Goal: Check status

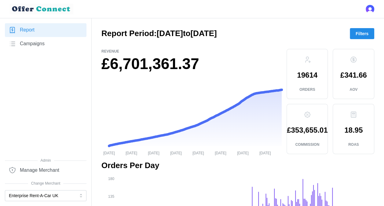
click at [303, 128] on p "£353,655.01" at bounding box center [307, 129] width 41 height 7
click at [361, 33] on span "Filters" at bounding box center [361, 33] width 13 height 10
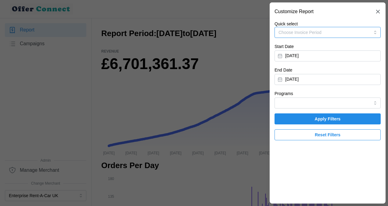
click at [354, 32] on button "Choose Invoice Period" at bounding box center [328, 32] width 106 height 11
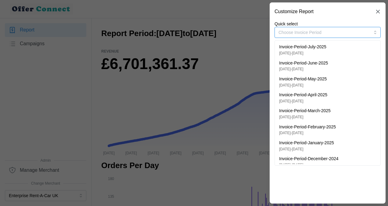
click at [314, 46] on p "Invoice-Period-July-2025" at bounding box center [302, 47] width 47 height 7
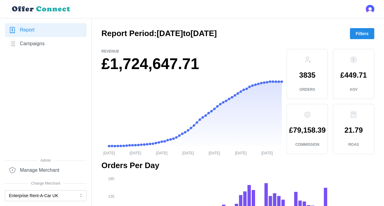
click at [357, 31] on span "Filters" at bounding box center [361, 33] width 13 height 10
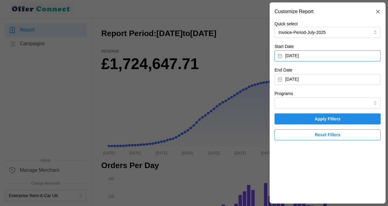
click at [303, 55] on button "[DATE]" at bounding box center [328, 55] width 106 height 11
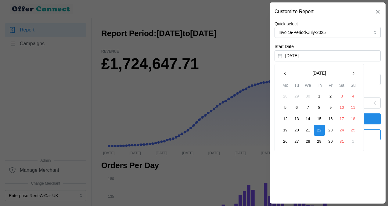
click at [351, 75] on icon "button" at bounding box center [353, 73] width 5 height 5
click at [285, 153] on button "30" at bounding box center [285, 152] width 11 height 11
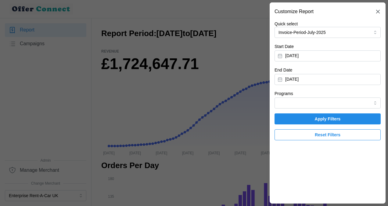
click at [321, 116] on span "Apply Filters" at bounding box center [328, 119] width 26 height 10
